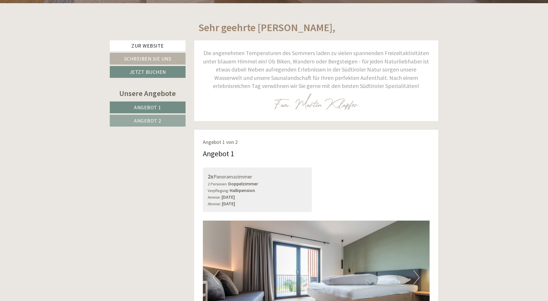
scroll to position [202, 0]
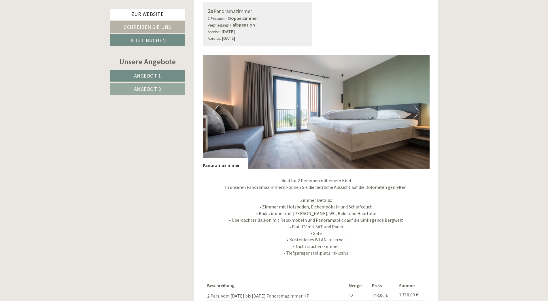
scroll to position [490, 0]
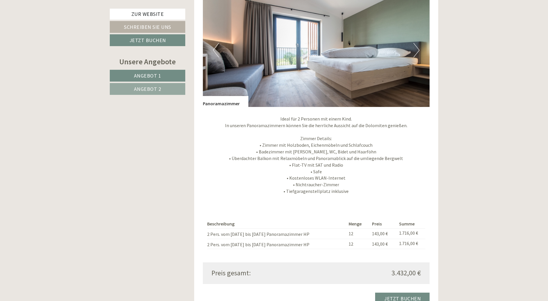
click at [142, 90] on span "Angebot 2" at bounding box center [147, 89] width 27 height 7
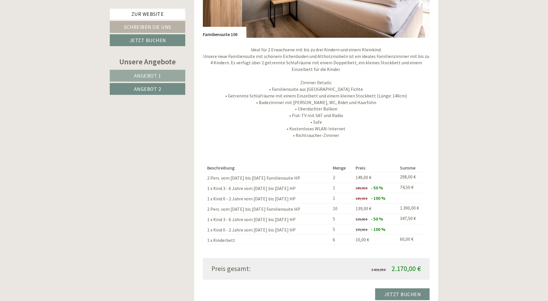
scroll to position [594, 0]
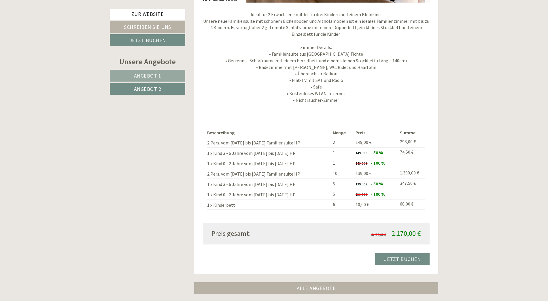
click at [133, 75] on link "Angebot 1" at bounding box center [147, 76] width 75 height 12
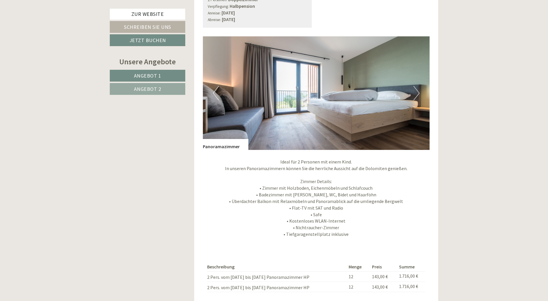
scroll to position [508, 0]
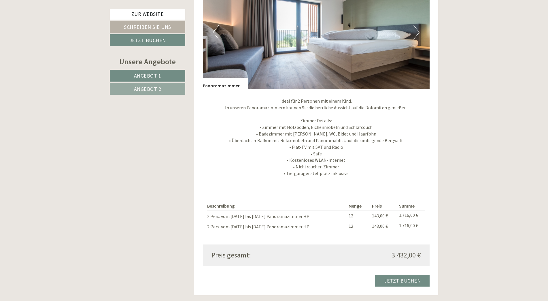
click at [152, 88] on span "Angebot 2" at bounding box center [147, 89] width 27 height 7
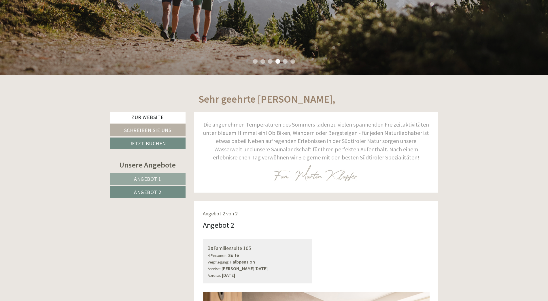
scroll to position [191, 0]
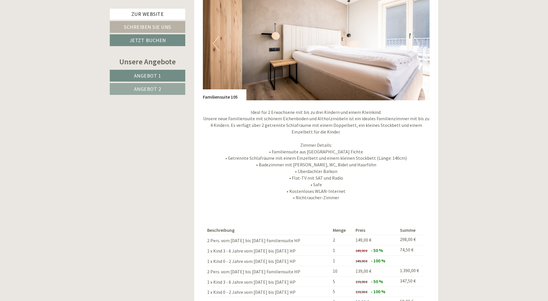
scroll to position [1009, 0]
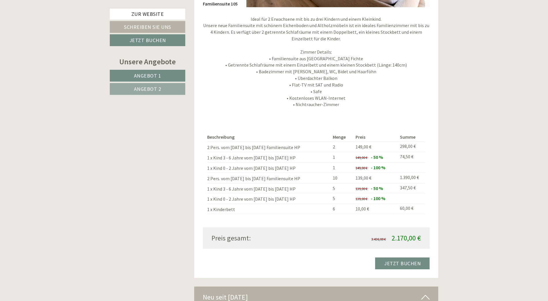
click at [142, 87] on span "Angebot 2" at bounding box center [147, 89] width 27 height 7
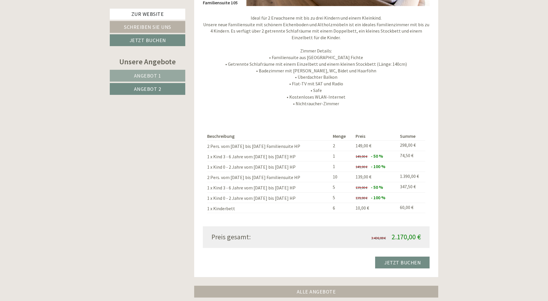
scroll to position [594, 0]
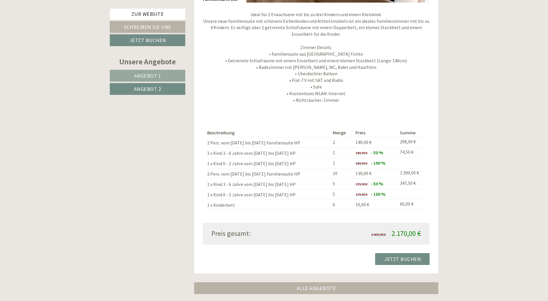
click at [142, 75] on span "Angebot 1" at bounding box center [147, 75] width 27 height 7
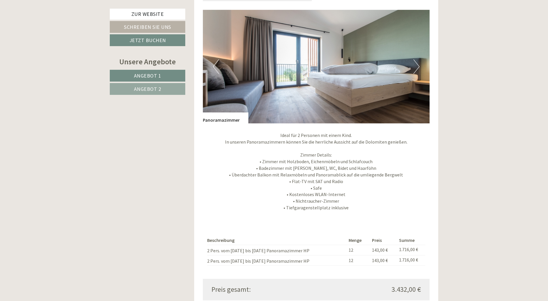
scroll to position [537, 0]
